Goal: Task Accomplishment & Management: Manage account settings

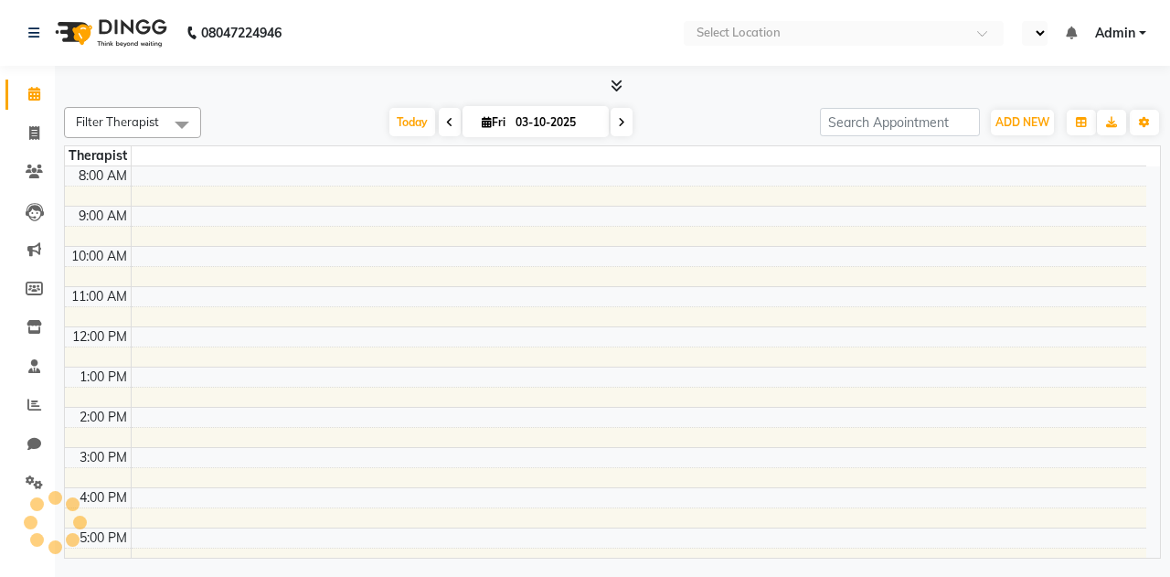
select select "en"
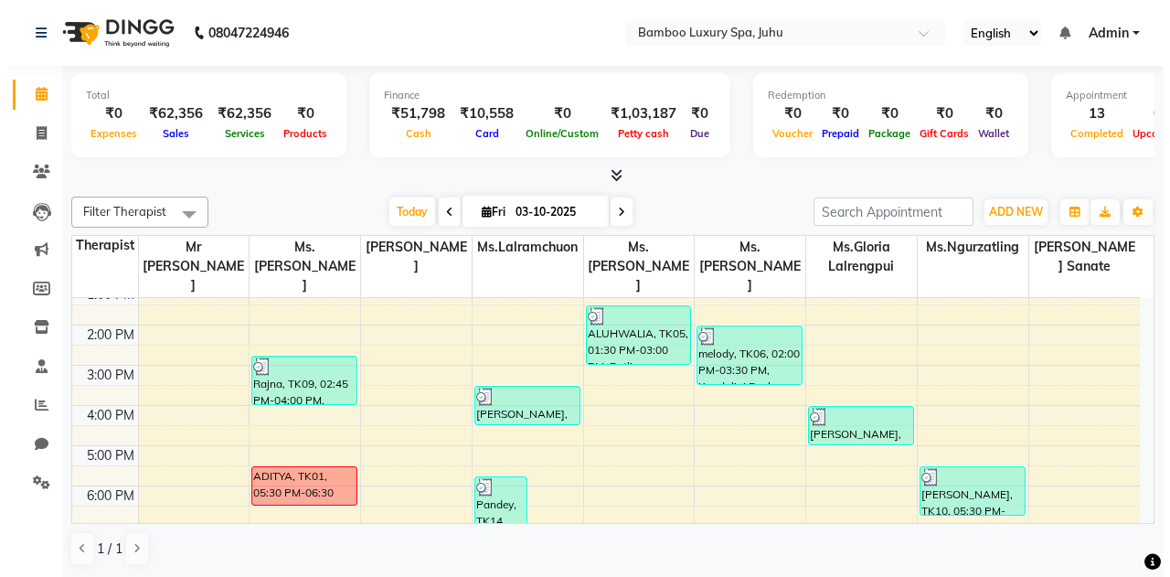
scroll to position [154, 0]
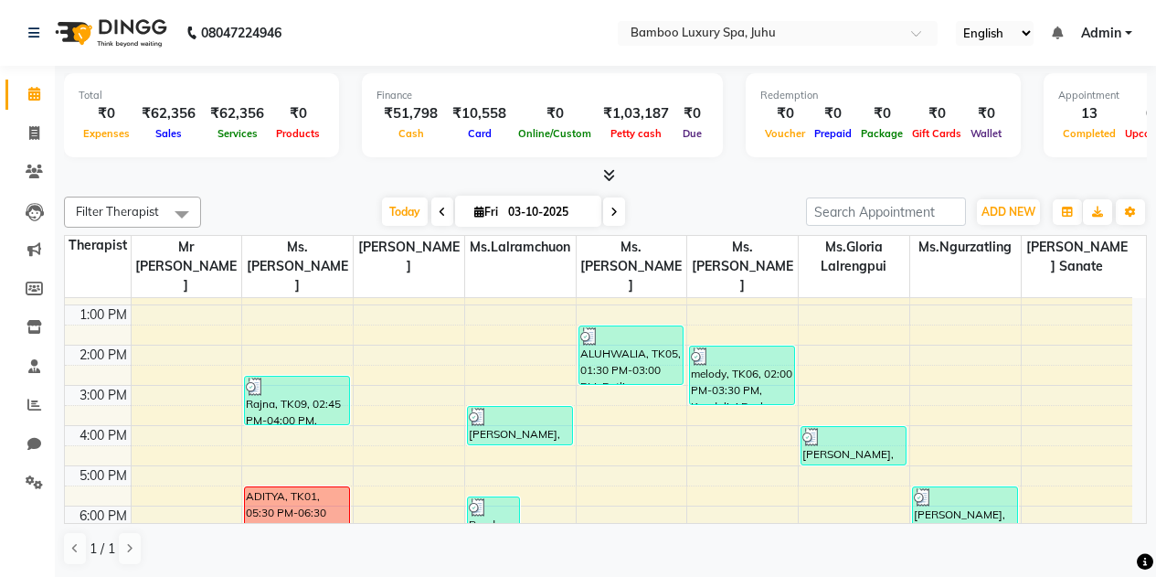
click at [1120, 22] on ul "English ENGLISH Español العربية मराठी हिंदी ગુજરાતી தமிழ் 中文 Notifications noth…" at bounding box center [1044, 33] width 195 height 25
click at [1124, 25] on link "Admin" at bounding box center [1106, 33] width 51 height 19
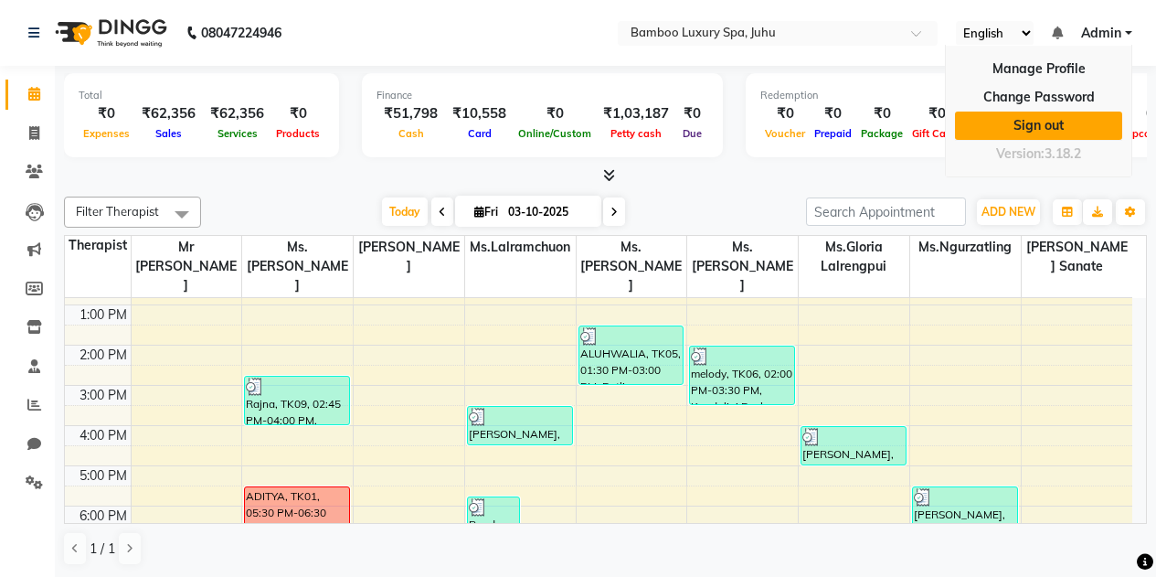
click at [1040, 116] on link "Sign out" at bounding box center [1038, 125] width 167 height 28
